Goal: Task Accomplishment & Management: Use online tool/utility

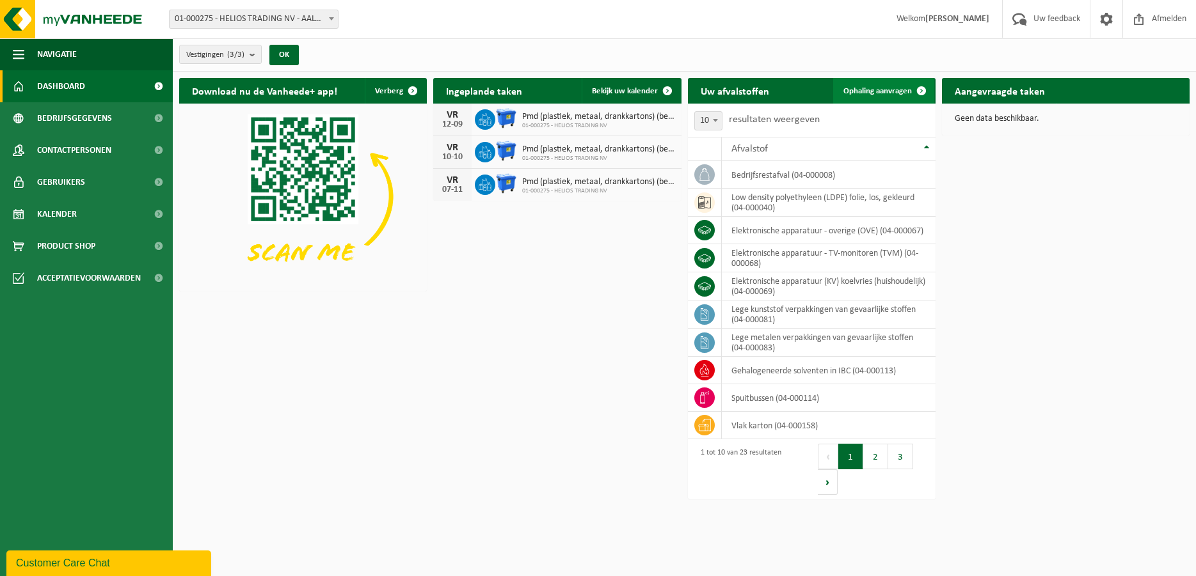
click at [880, 90] on span "Ophaling aanvragen" at bounding box center [877, 91] width 68 height 8
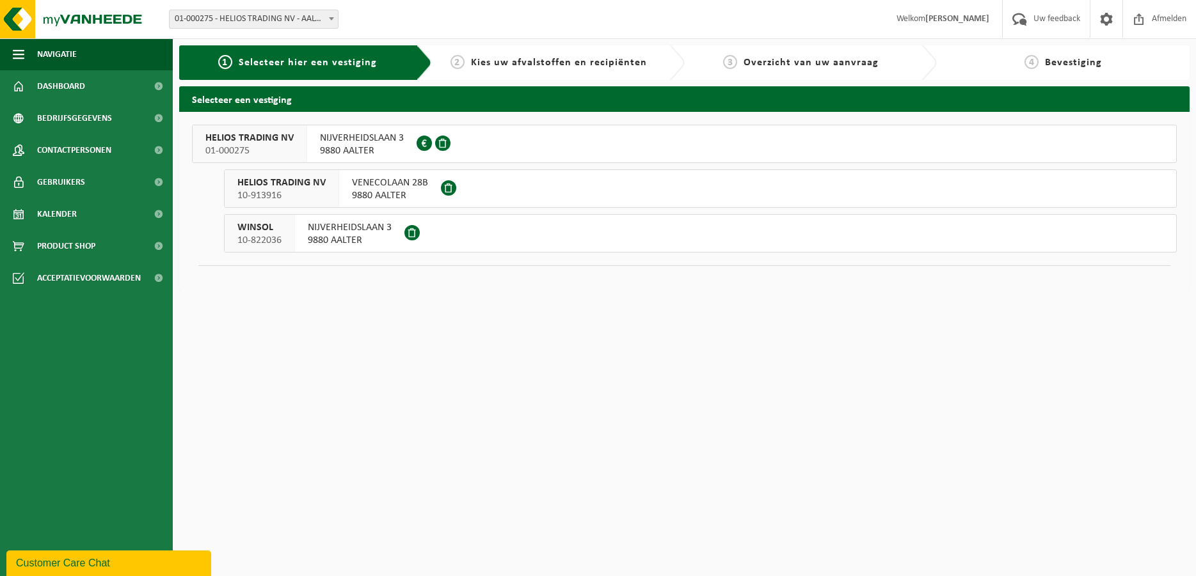
click at [349, 144] on span "NIJVERHEIDSLAAN 3" at bounding box center [362, 138] width 84 height 13
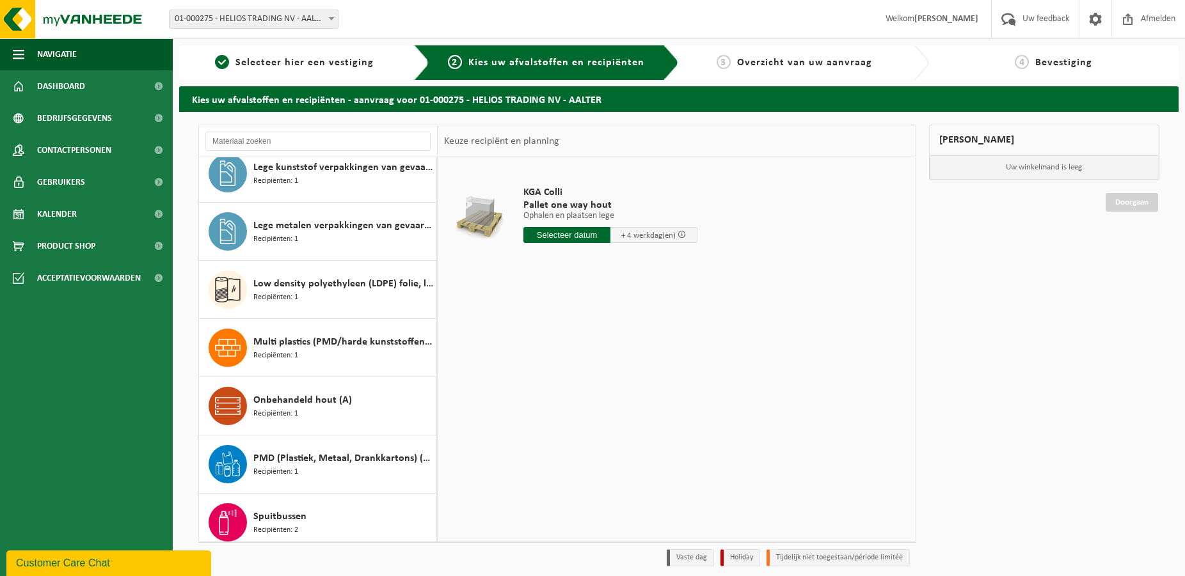
scroll to position [549, 0]
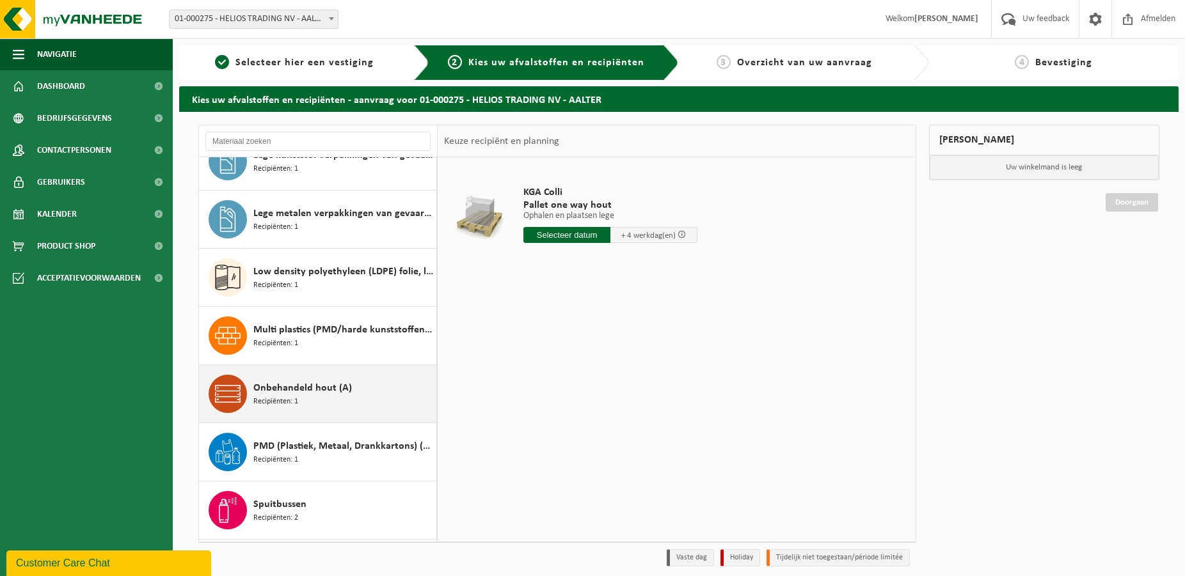
click at [308, 390] on span "Onbehandeld hout (A)" at bounding box center [302, 388] width 99 height 15
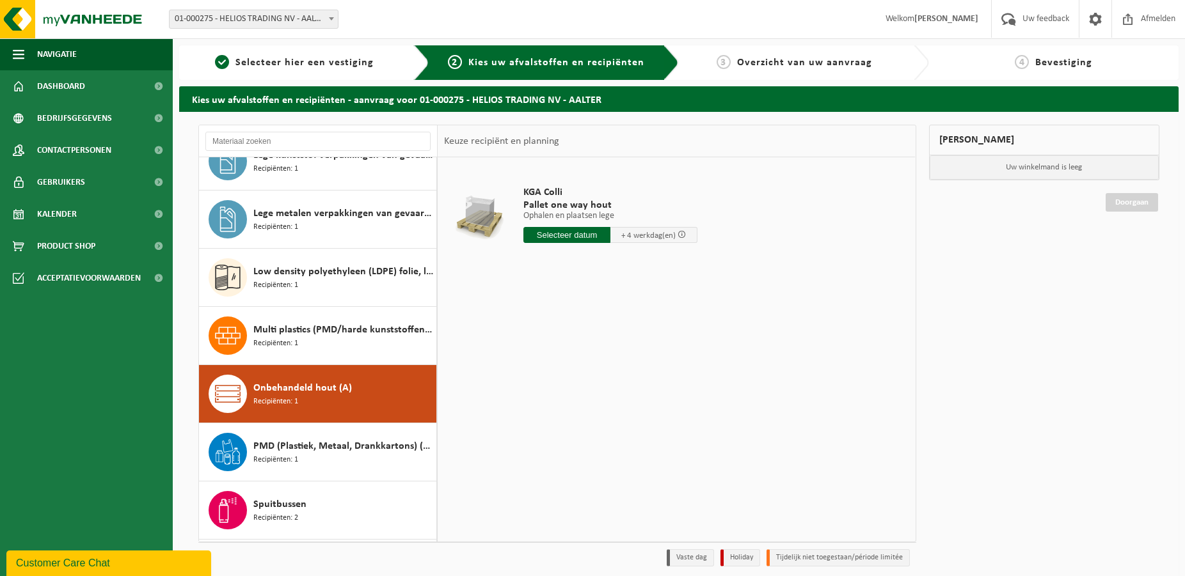
scroll to position [663, 0]
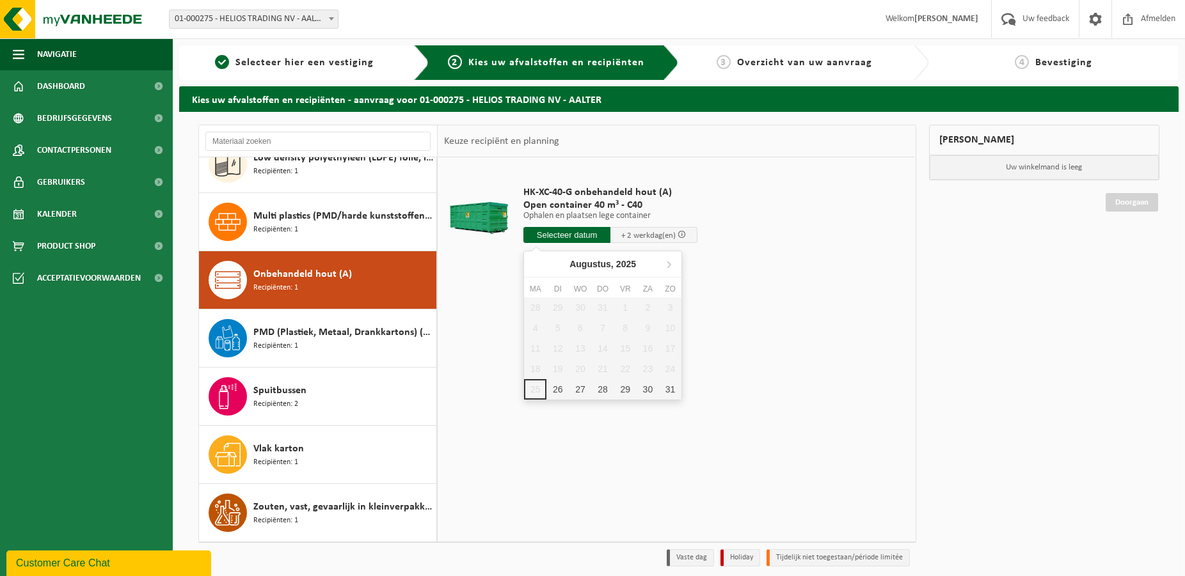
click at [573, 234] on input "text" at bounding box center [566, 235] width 87 height 16
click at [559, 386] on div "26" at bounding box center [557, 389] width 22 height 20
type input "Van 2025-08-26"
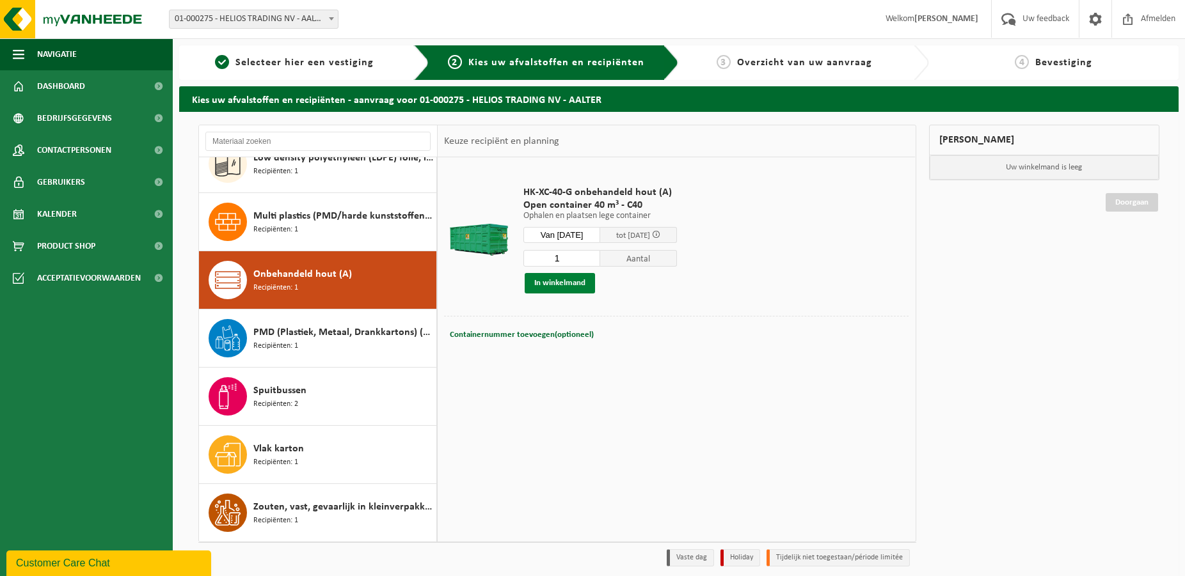
click at [553, 284] on button "In winkelmand" at bounding box center [560, 283] width 70 height 20
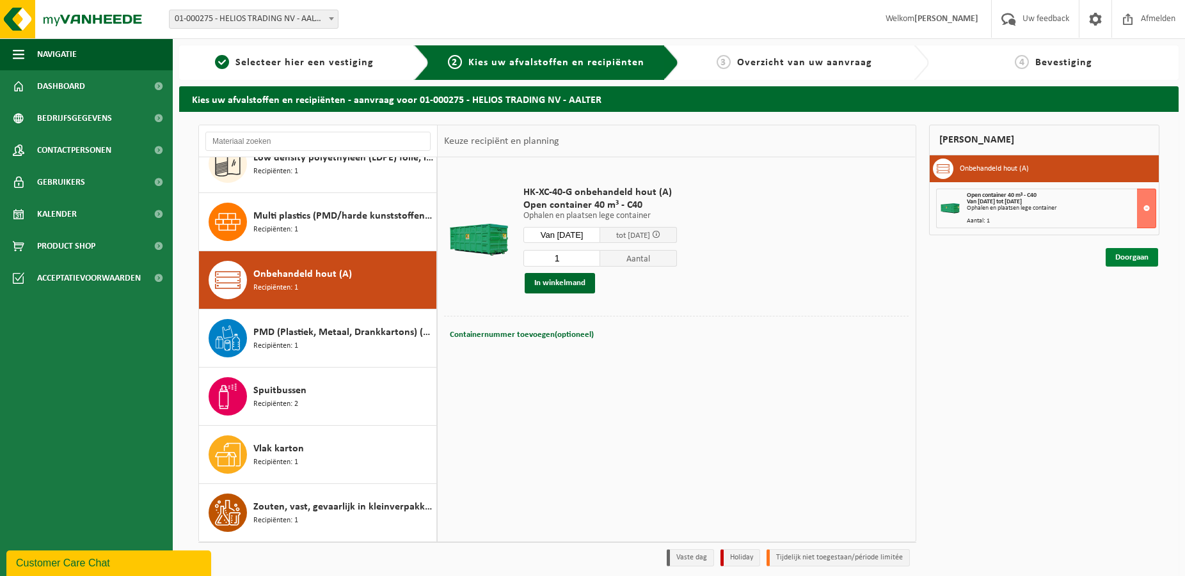
click at [1128, 257] on link "Doorgaan" at bounding box center [1131, 257] width 52 height 19
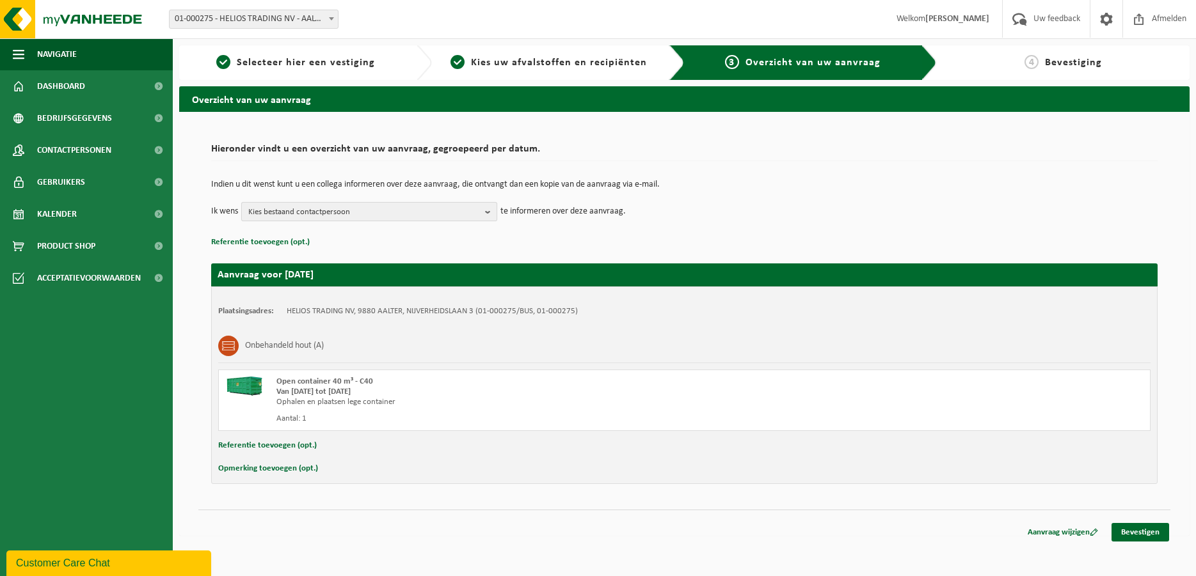
click at [488, 214] on b "button" at bounding box center [491, 212] width 12 height 18
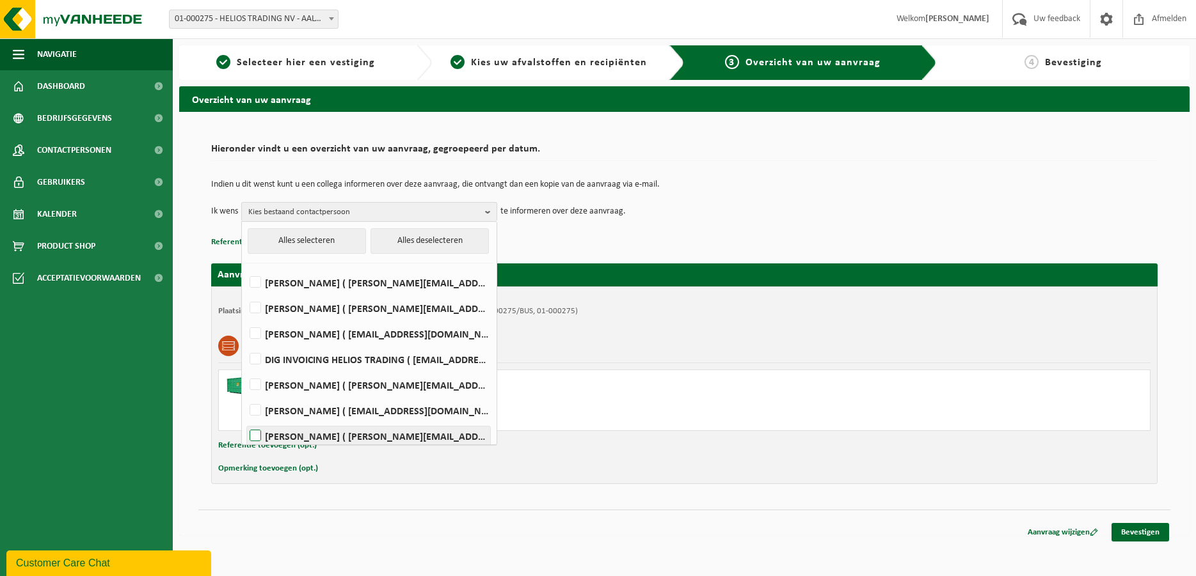
click at [255, 435] on label "PETER SCHOONBAERT ( peter.schoonbaert@winsol.eu )" at bounding box center [368, 436] width 243 height 19
click at [245, 420] on input "PETER SCHOONBAERT ( peter.schoonbaert@winsol.eu )" at bounding box center [244, 420] width 1 height 1
checkbox input "true"
click at [1139, 534] on link "Bevestigen" at bounding box center [1140, 532] width 58 height 19
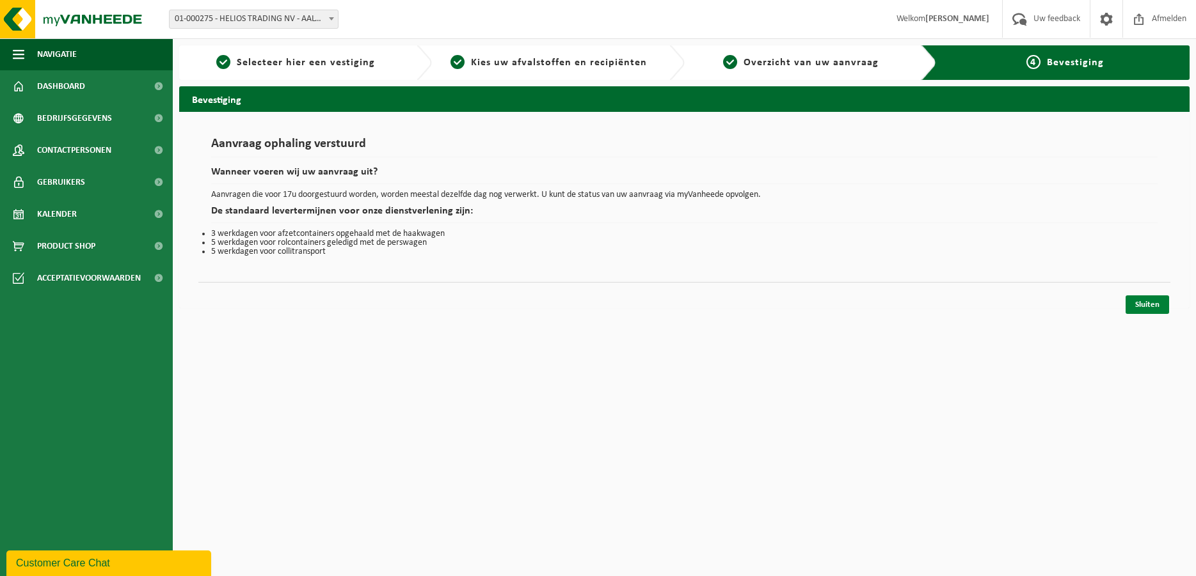
click at [1147, 305] on link "Sluiten" at bounding box center [1147, 305] width 44 height 19
